Goal: Transaction & Acquisition: Download file/media

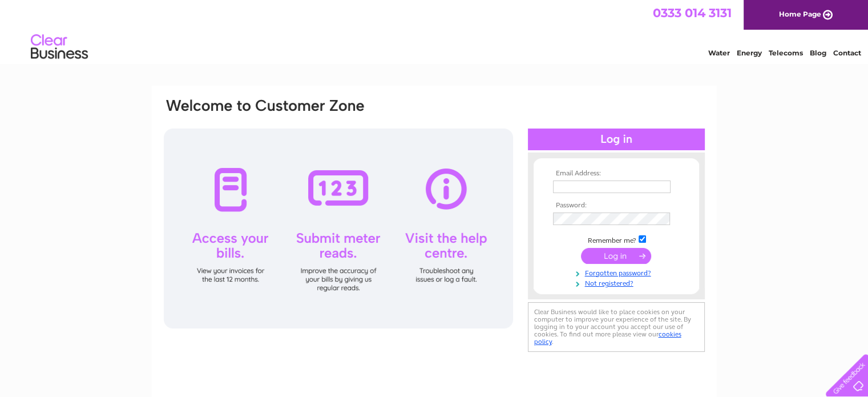
type input "[EMAIL_ADDRESS][DOMAIN_NAME]"
click at [600, 265] on td at bounding box center [616, 256] width 132 height 22
click at [610, 257] on input "submit" at bounding box center [616, 256] width 70 height 16
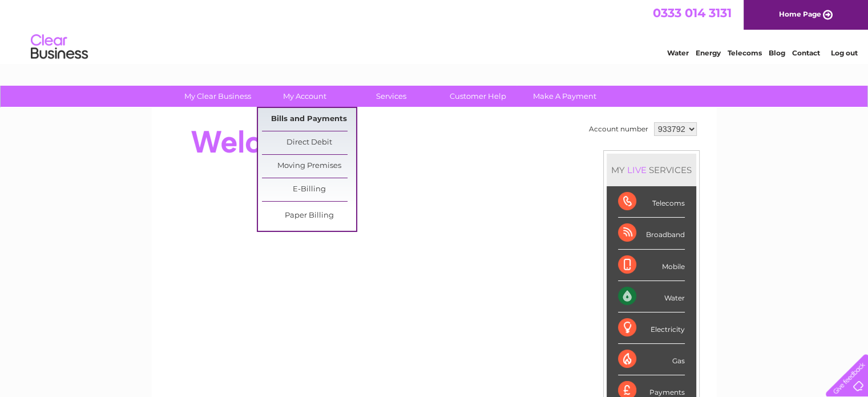
click at [300, 117] on link "Bills and Payments" at bounding box center [309, 119] width 94 height 23
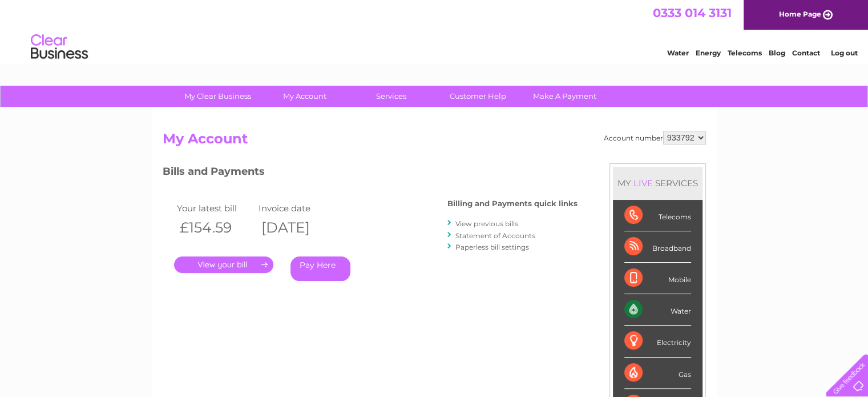
click at [259, 264] on link "." at bounding box center [223, 264] width 99 height 17
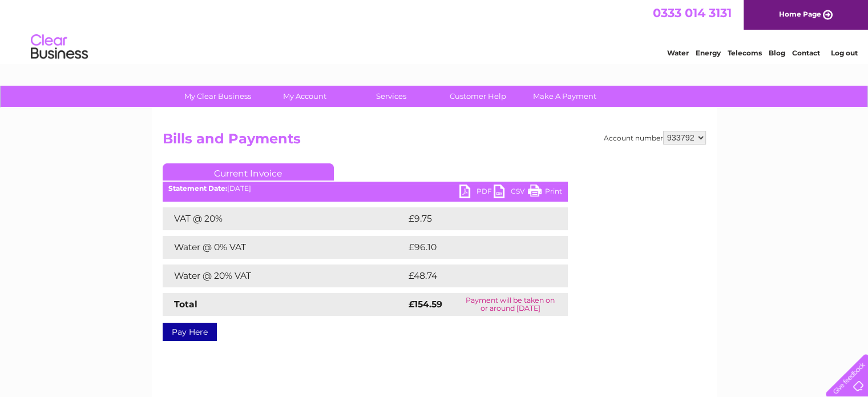
click at [467, 191] on link "PDF" at bounding box center [476, 192] width 34 height 17
click at [684, 139] on select "933792 993592" at bounding box center [684, 138] width 43 height 14
select select "993592"
click at [663, 131] on select "933792 993592" at bounding box center [684, 138] width 43 height 14
click at [466, 189] on link "PDF" at bounding box center [476, 192] width 34 height 17
